Goal: Find specific page/section: Find specific page/section

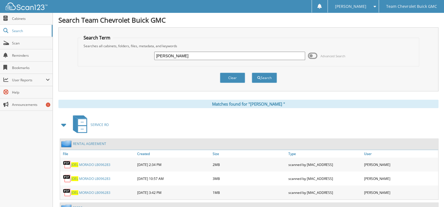
drag, startPoint x: 209, startPoint y: 56, endPoint x: 96, endPoint y: 52, distance: 113.2
click at [96, 52] on div "joel Advanced Search" at bounding box center [248, 55] width 335 height 15
type input "[PERSON_NAME]"
click at [252, 73] on button "Search" at bounding box center [264, 78] width 25 height 10
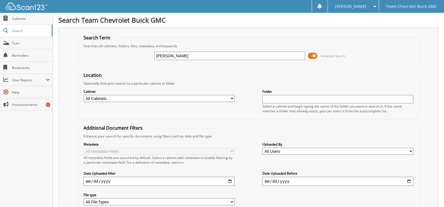
click at [314, 55] on span at bounding box center [313, 56] width 10 height 8
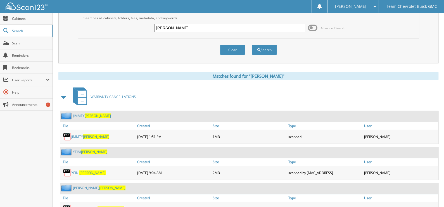
scroll to position [56, 0]
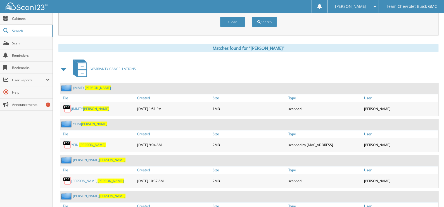
click at [75, 143] on link "[PERSON_NAME]" at bounding box center [88, 145] width 34 height 5
